Goal: Use online tool/utility: Use online tool/utility

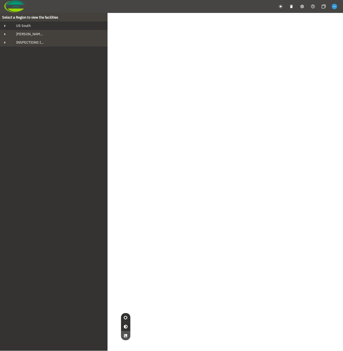
click at [43, 23] on div "US South" at bounding box center [59, 25] width 94 height 5
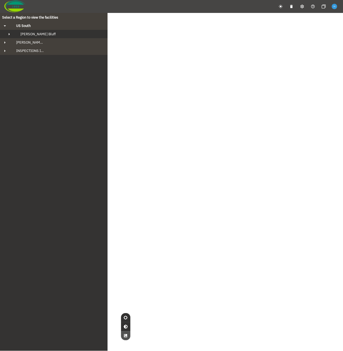
click at [44, 37] on button "[PERSON_NAME] Bluff" at bounding box center [54, 34] width 108 height 8
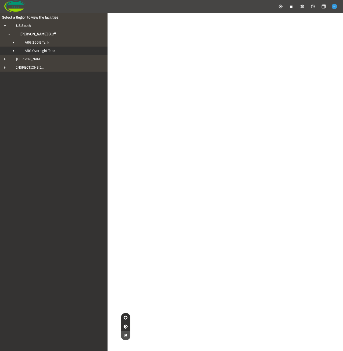
click at [46, 51] on span "ARG Overnight Tank" at bounding box center [40, 50] width 31 height 5
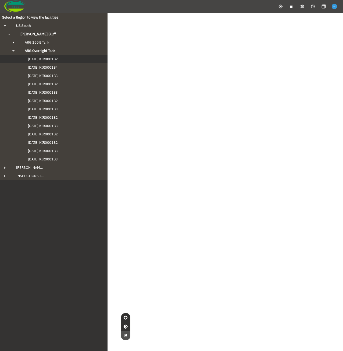
click at [48, 61] on span "[DATE] KIR0001B2" at bounding box center [37, 59] width 41 height 5
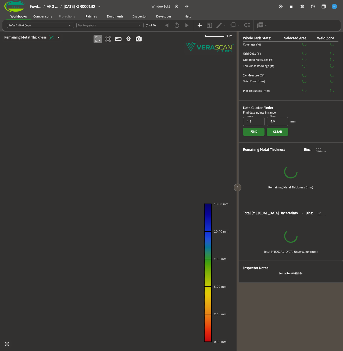
click at [241, 188] on button "button" at bounding box center [238, 188] width 8 height 8
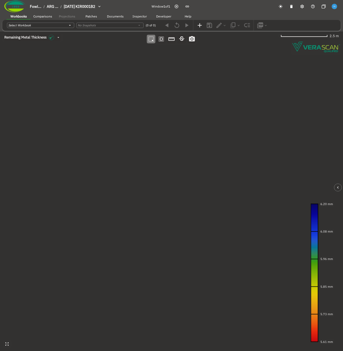
click at [120, 120] on canvas at bounding box center [171, 190] width 343 height 319
click at [163, 151] on canvas at bounding box center [171, 190] width 343 height 319
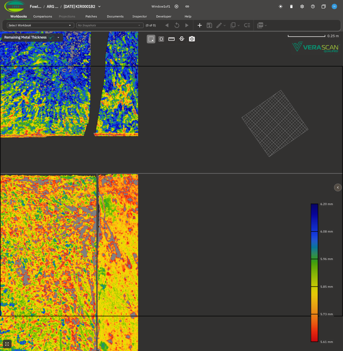
click at [337, 188] on icon "button" at bounding box center [338, 187] width 5 height 5
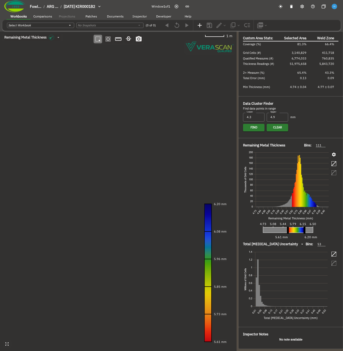
click at [88, 95] on canvas at bounding box center [118, 190] width 237 height 319
click at [136, 135] on canvas at bounding box center [118, 190] width 237 height 319
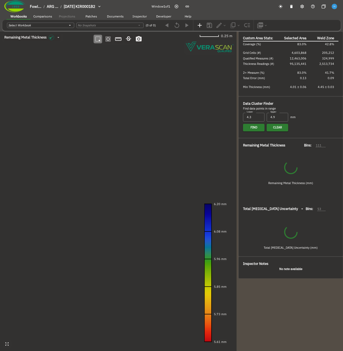
click at [71, 70] on canvas at bounding box center [118, 190] width 237 height 319
type input "157"
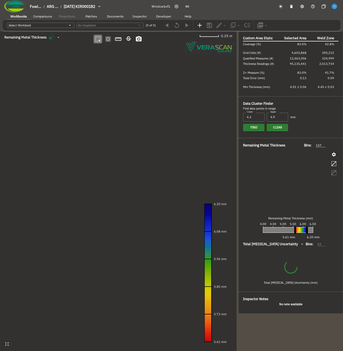
click at [168, 181] on canvas at bounding box center [118, 190] width 237 height 319
type input "67"
click at [168, 181] on canvas at bounding box center [118, 190] width 237 height 319
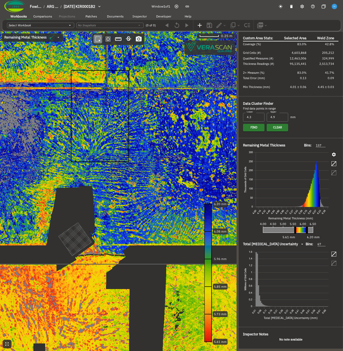
click at [172, 169] on canvas at bounding box center [118, 190] width 237 height 319
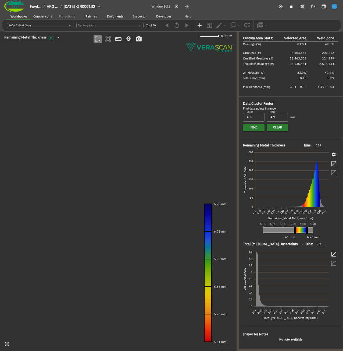
click at [172, 169] on canvas at bounding box center [118, 190] width 237 height 319
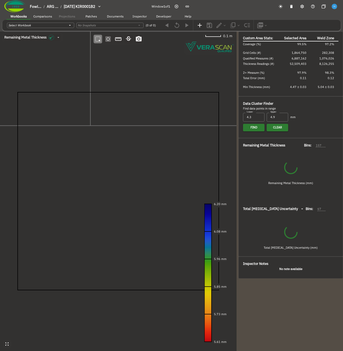
click at [62, 76] on canvas at bounding box center [118, 190] width 237 height 319
click at [157, 172] on canvas at bounding box center [118, 190] width 237 height 319
type input "86"
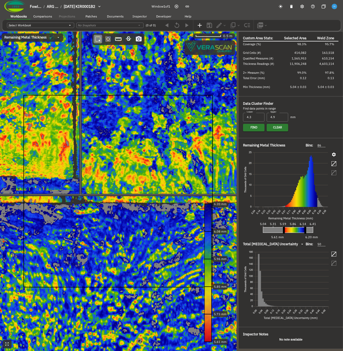
drag, startPoint x: 136, startPoint y: 229, endPoint x: 102, endPoint y: 214, distance: 37.2
click at [102, 214] on canvas at bounding box center [118, 190] width 237 height 319
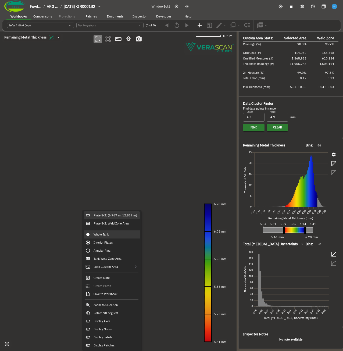
click at [110, 214] on div "Plate 5-2: (6.767 m, 12.827 m)" at bounding box center [112, 215] width 56 height 8
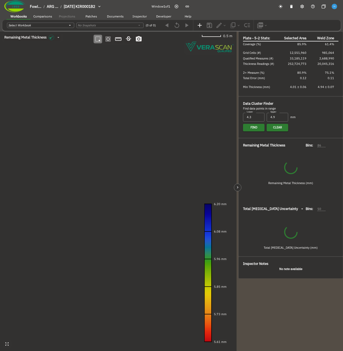
type input "67"
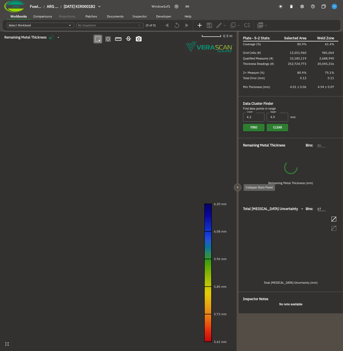
click at [238, 187] on icon "button" at bounding box center [238, 187] width 5 height 5
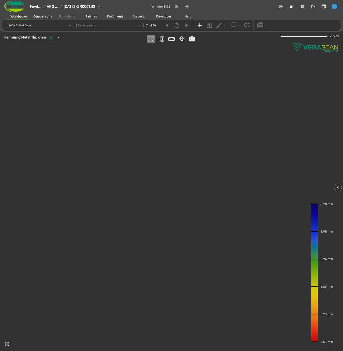
drag, startPoint x: 159, startPoint y: 132, endPoint x: 160, endPoint y: 177, distance: 44.4
click at [160, 177] on canvas at bounding box center [171, 190] width 343 height 319
drag, startPoint x: 148, startPoint y: 162, endPoint x: 162, endPoint y: 201, distance: 41.0
click at [162, 200] on canvas at bounding box center [171, 190] width 343 height 319
click at [127, 124] on canvas at bounding box center [171, 190] width 343 height 319
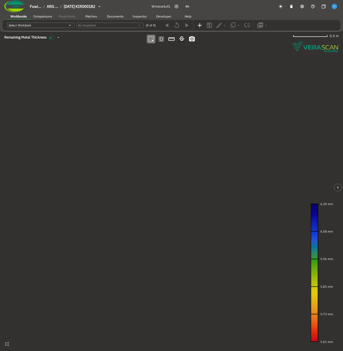
click at [127, 124] on canvas at bounding box center [171, 190] width 343 height 319
click at [149, 144] on canvas at bounding box center [171, 190] width 343 height 319
click at [182, 129] on canvas at bounding box center [171, 190] width 343 height 319
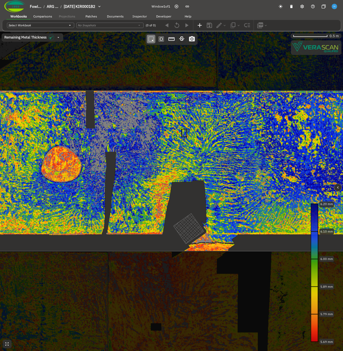
click at [264, 192] on canvas at bounding box center [171, 190] width 343 height 319
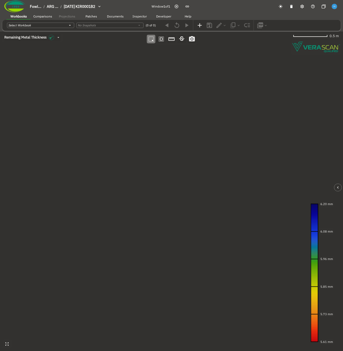
click at [128, 142] on canvas at bounding box center [171, 190] width 343 height 319
click at [150, 181] on canvas at bounding box center [171, 190] width 343 height 319
click at [336, 187] on icon "button" at bounding box center [338, 187] width 5 height 5
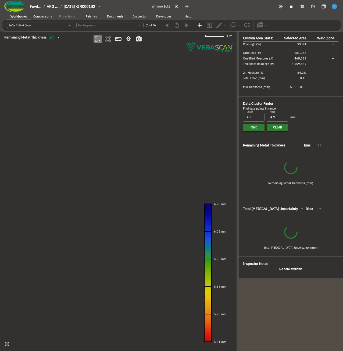
type input "53"
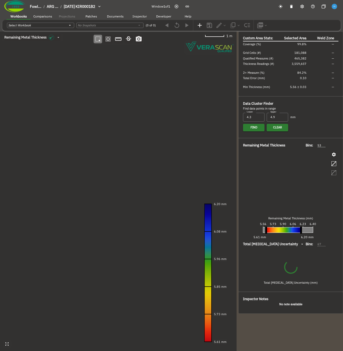
drag, startPoint x: 125, startPoint y: 140, endPoint x: 121, endPoint y: 161, distance: 21.5
click at [121, 161] on canvas at bounding box center [118, 190] width 237 height 319
type input "50"
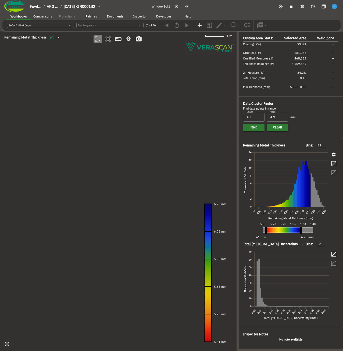
click at [111, 122] on canvas at bounding box center [118, 190] width 237 height 319
click at [138, 136] on canvas at bounding box center [118, 190] width 237 height 319
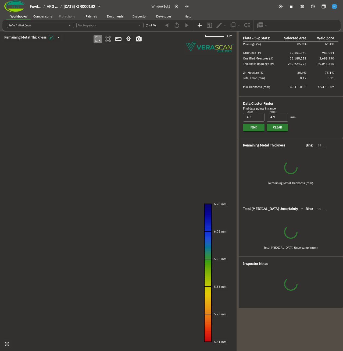
type input "458"
type input "67"
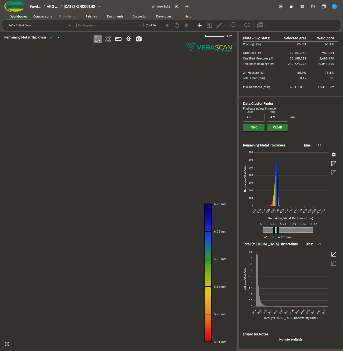
click at [91, 117] on canvas at bounding box center [118, 190] width 237 height 319
click at [121, 135] on canvas at bounding box center [118, 190] width 237 height 319
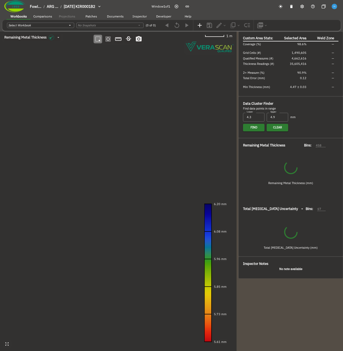
drag, startPoint x: 127, startPoint y: 173, endPoint x: 122, endPoint y: 171, distance: 5.4
click at [122, 171] on canvas at bounding box center [118, 190] width 237 height 319
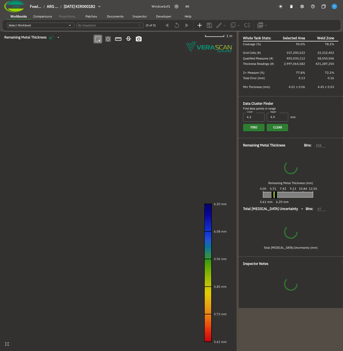
type input "535"
type input "93"
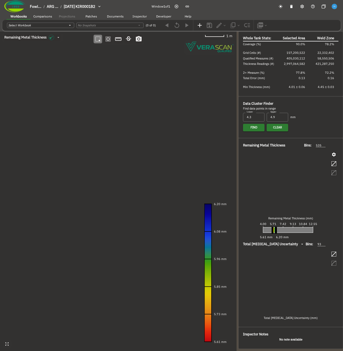
click at [71, 120] on canvas at bounding box center [118, 190] width 237 height 319
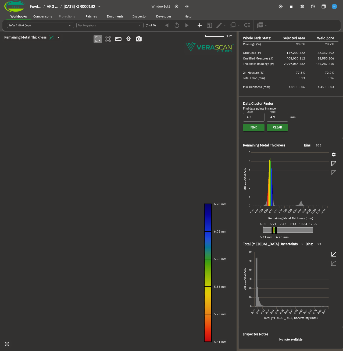
click at [118, 160] on canvas at bounding box center [118, 190] width 237 height 319
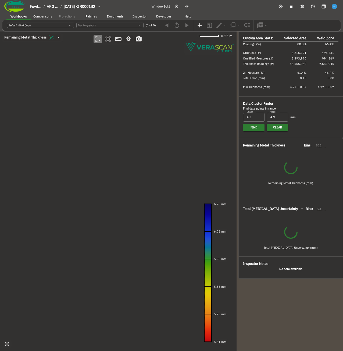
click at [57, 87] on canvas at bounding box center [118, 190] width 237 height 319
type input "110"
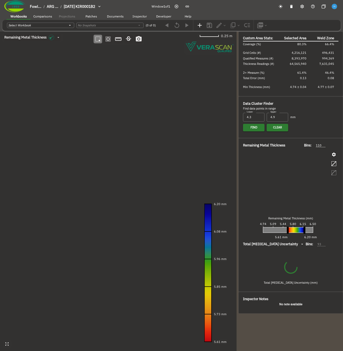
type input "62"
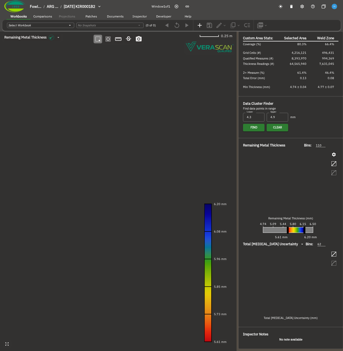
click at [127, 165] on canvas at bounding box center [118, 190] width 237 height 319
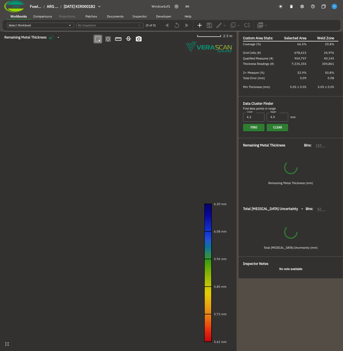
type input "81"
type input "50"
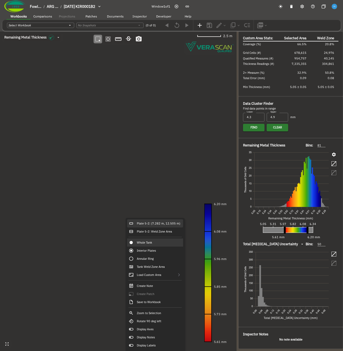
click at [135, 223] on div "Plate 5-2: (7.282 m, 12.505 m)" at bounding box center [155, 223] width 56 height 8
type input "458"
type input "67"
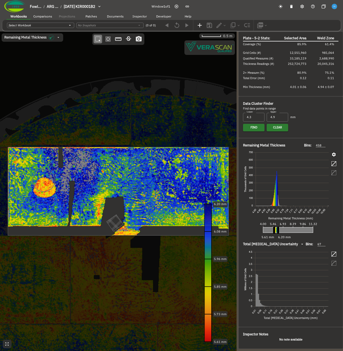
click at [78, 164] on canvas at bounding box center [118, 190] width 237 height 319
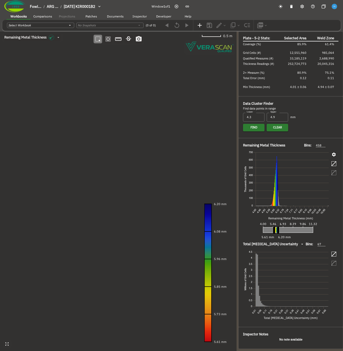
click at [147, 197] on canvas at bounding box center [118, 190] width 237 height 319
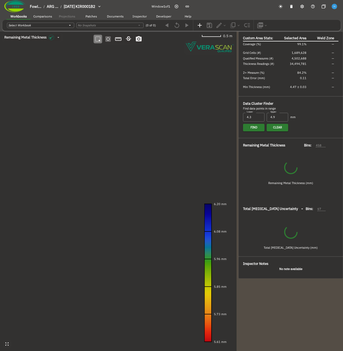
click at [29, 164] on canvas at bounding box center [118, 190] width 237 height 319
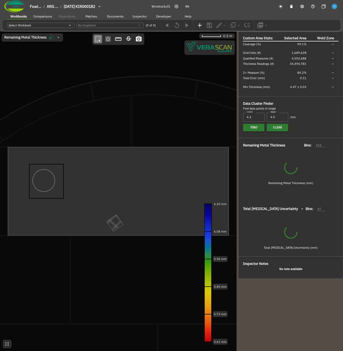
click at [111, 208] on canvas at bounding box center [118, 190] width 237 height 319
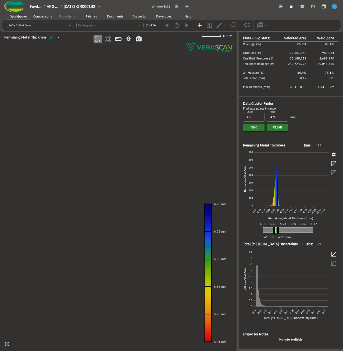
click at [176, 169] on canvas at bounding box center [118, 190] width 237 height 319
click at [159, 188] on canvas at bounding box center [118, 190] width 237 height 319
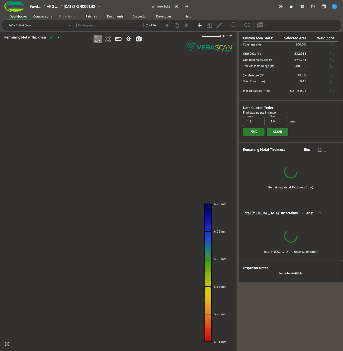
drag, startPoint x: 153, startPoint y: 208, endPoint x: 149, endPoint y: 208, distance: 4.0
click at [149, 208] on canvas at bounding box center [118, 190] width 237 height 319
click at [152, 207] on canvas at bounding box center [118, 190] width 237 height 319
drag, startPoint x: 152, startPoint y: 207, endPoint x: 150, endPoint y: 231, distance: 24.0
click at [150, 232] on canvas at bounding box center [118, 190] width 237 height 319
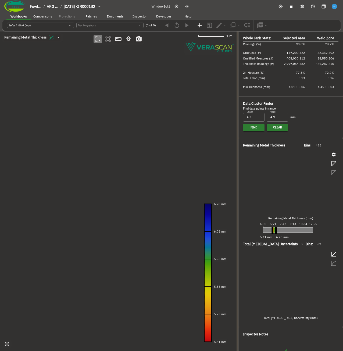
type input "535"
type input "93"
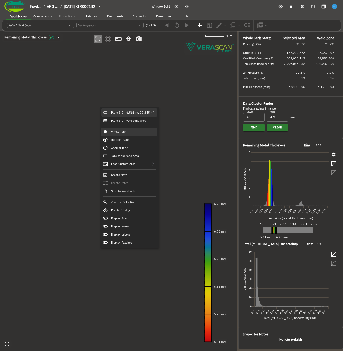
click at [117, 113] on div "Plate 5-2: (6.568 m, 12.245 m)" at bounding box center [129, 112] width 56 height 8
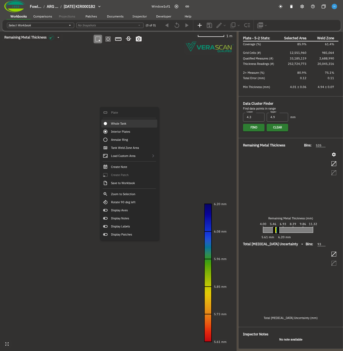
type input "458"
type input "67"
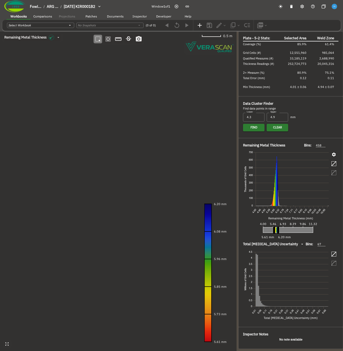
click at [65, 163] on canvas at bounding box center [118, 190] width 237 height 319
click at [114, 189] on canvas at bounding box center [118, 190] width 237 height 319
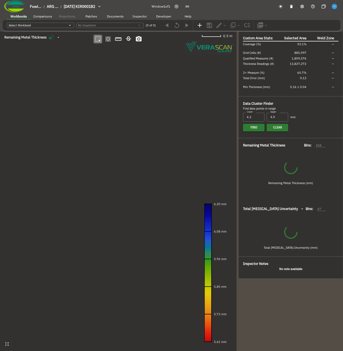
click at [84, 173] on canvas at bounding box center [118, 190] width 237 height 319
type input "86"
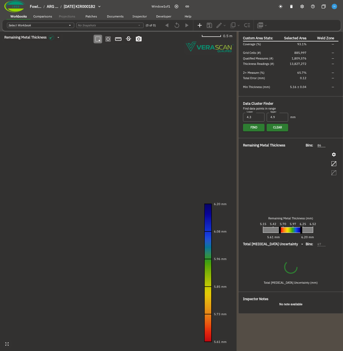
type input "50"
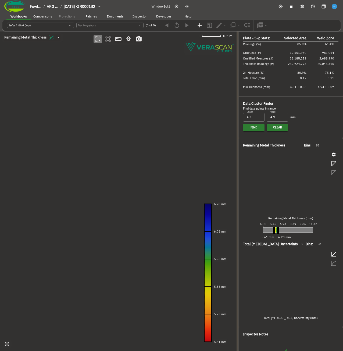
type input "458"
type input "67"
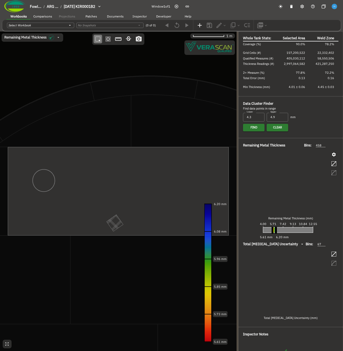
type input "535"
type input "93"
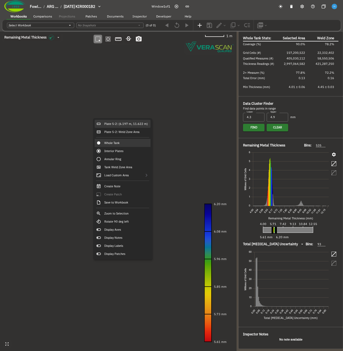
click at [107, 122] on div "Plate 5-2: (6.197 m, 11.622 m)" at bounding box center [123, 124] width 56 height 8
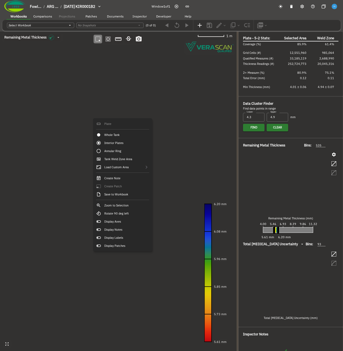
type input "458"
type input "67"
